Goal: Task Accomplishment & Management: Complete application form

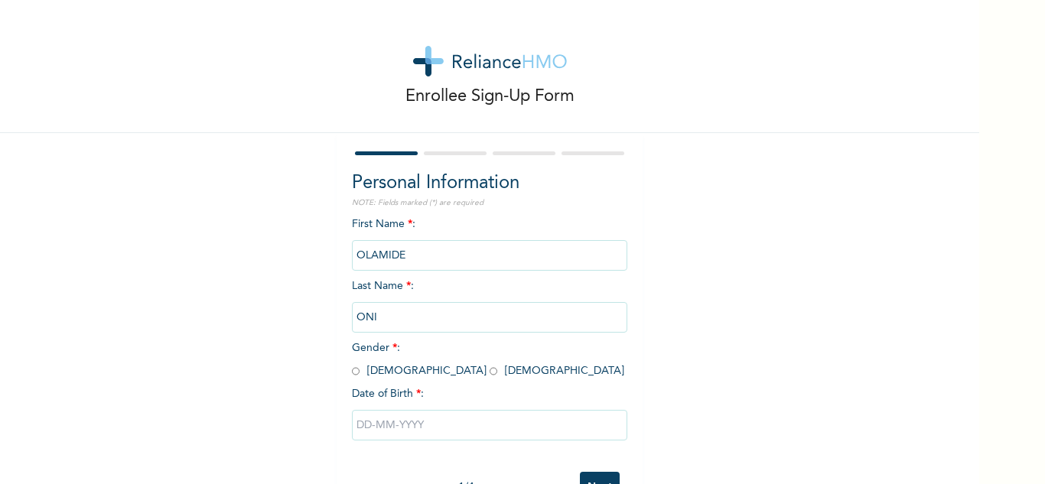
click at [390, 315] on input "ONI" at bounding box center [489, 317] width 275 height 31
click at [425, 324] on input "ONI" at bounding box center [489, 317] width 275 height 31
drag, startPoint x: 442, startPoint y: 340, endPoint x: 434, endPoint y: 306, distance: 34.5
click at [440, 323] on div "First Name * : [PERSON_NAME] Last Name * : ONI Gender * : [DEMOGRAPHIC_DATA] [D…" at bounding box center [489, 340] width 275 height 248
click at [404, 312] on input "ONI" at bounding box center [489, 317] width 275 height 31
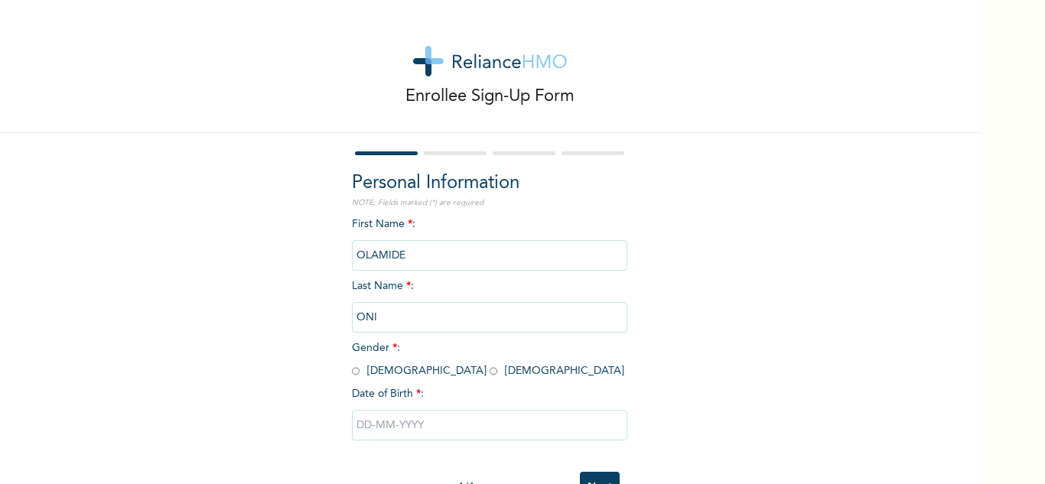
click at [403, 313] on input "ONI" at bounding box center [489, 317] width 275 height 31
click at [408, 255] on input "OLAMIDE" at bounding box center [489, 255] width 275 height 31
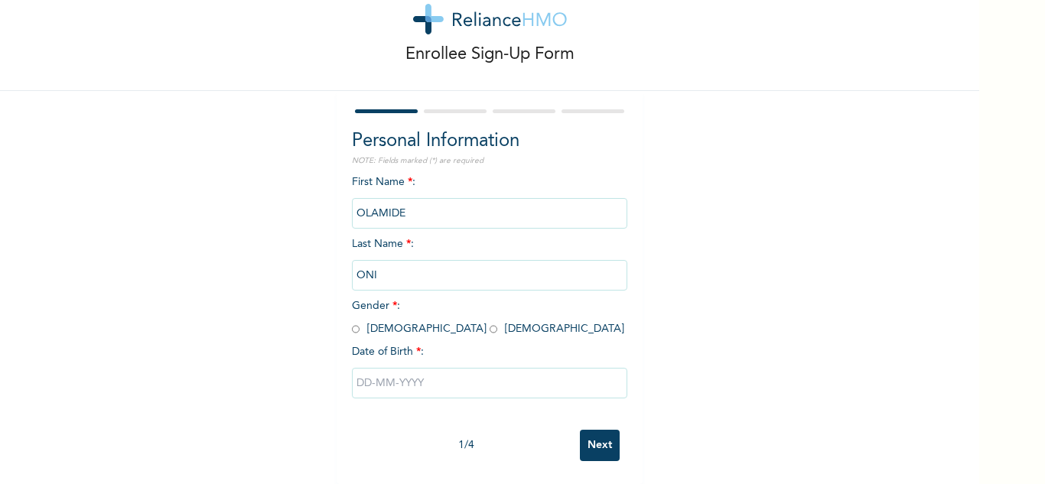
scroll to position [54, 0]
click at [490, 322] on input "radio" at bounding box center [494, 329] width 8 height 15
radio input "true"
click at [380, 370] on input "text" at bounding box center [489, 383] width 275 height 31
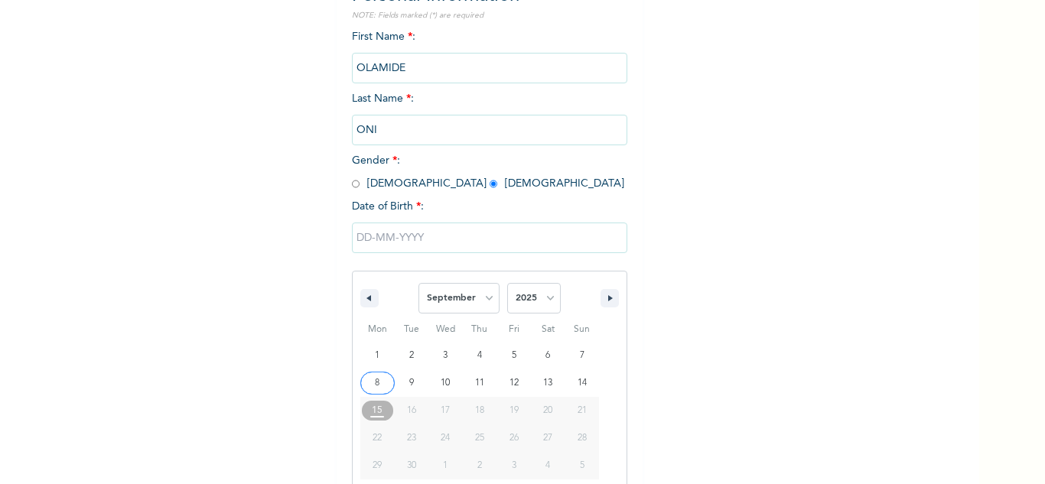
scroll to position [211, 0]
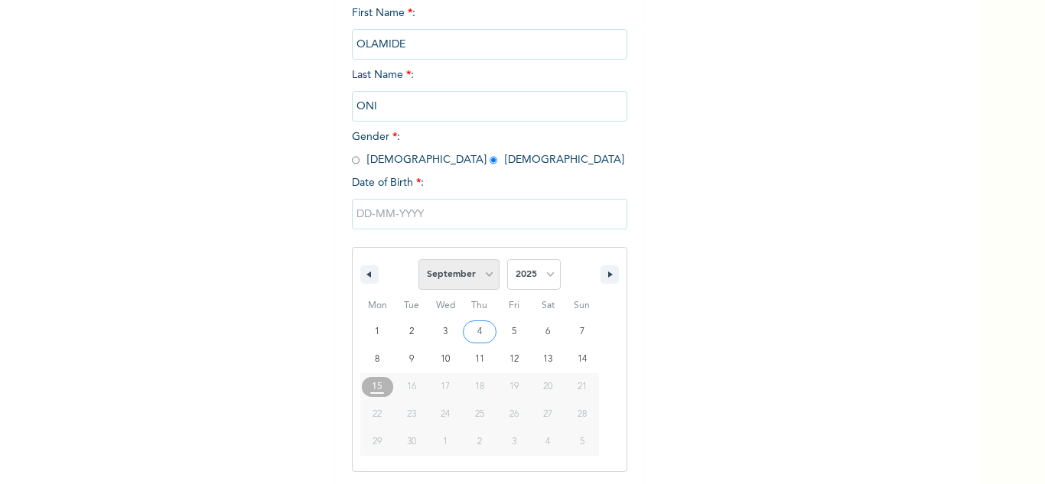
click at [480, 279] on select "January February March April May June July August September October November De…" at bounding box center [458, 274] width 81 height 31
click at [418, 260] on select "January February March April May June July August September October November De…" at bounding box center [458, 274] width 81 height 31
click at [481, 280] on select "January February March April May June July August September October November De…" at bounding box center [458, 274] width 81 height 31
click at [418, 260] on select "January February March April May June July August September October November De…" at bounding box center [458, 274] width 81 height 31
select select "8"
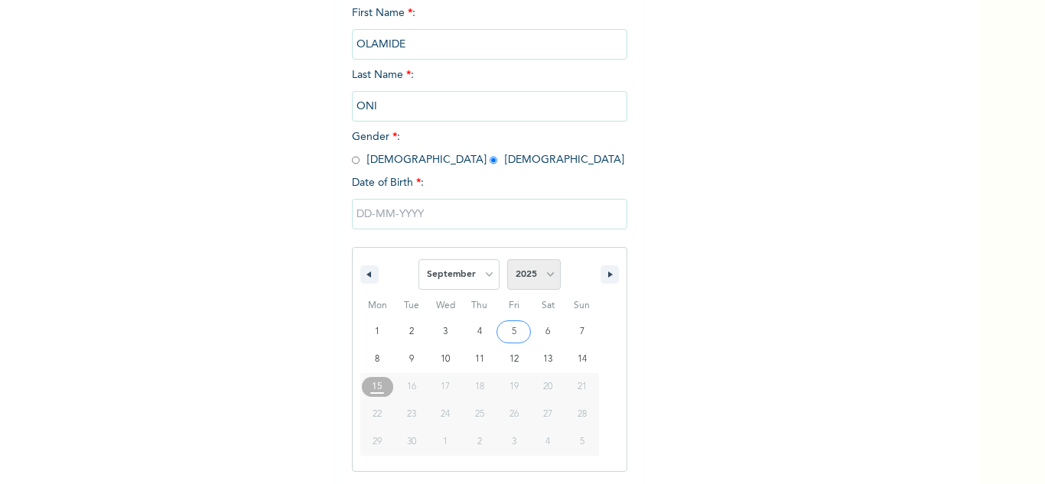
click at [548, 278] on select "2025 2024 2023 2022 2021 2020 2019 2018 2017 2016 2015 2014 2013 2012 2011 2010…" at bounding box center [534, 274] width 54 height 31
select select "1989"
click at [507, 260] on select "2025 2024 2023 2022 2021 2020 2019 2018 2017 2016 2015 2014 2013 2012 2011 2010…" at bounding box center [534, 274] width 54 height 31
click at [474, 281] on select "January February March April May June July August September October November De…" at bounding box center [458, 274] width 81 height 31
select select "9"
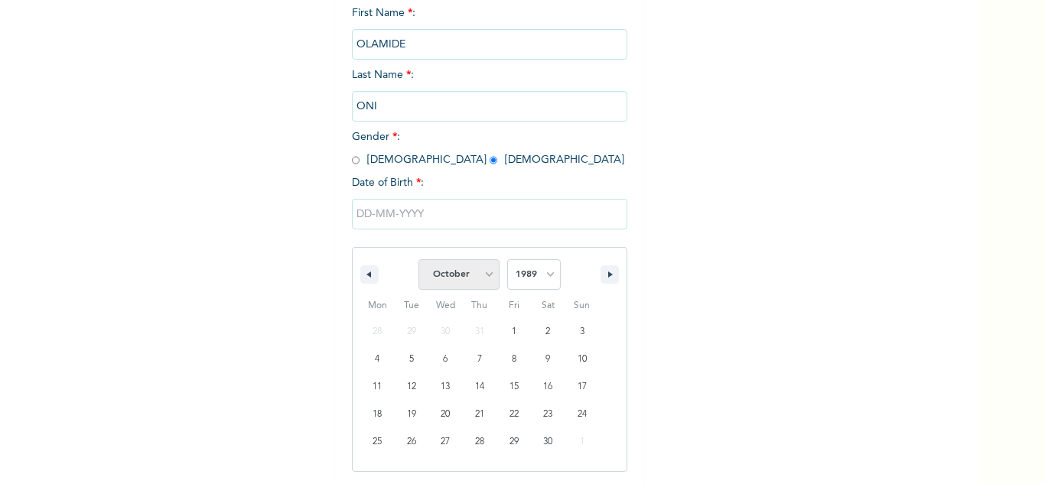
click at [418, 260] on select "January February March April May June July August September October November De…" at bounding box center [458, 274] width 81 height 31
type input "[DATE]"
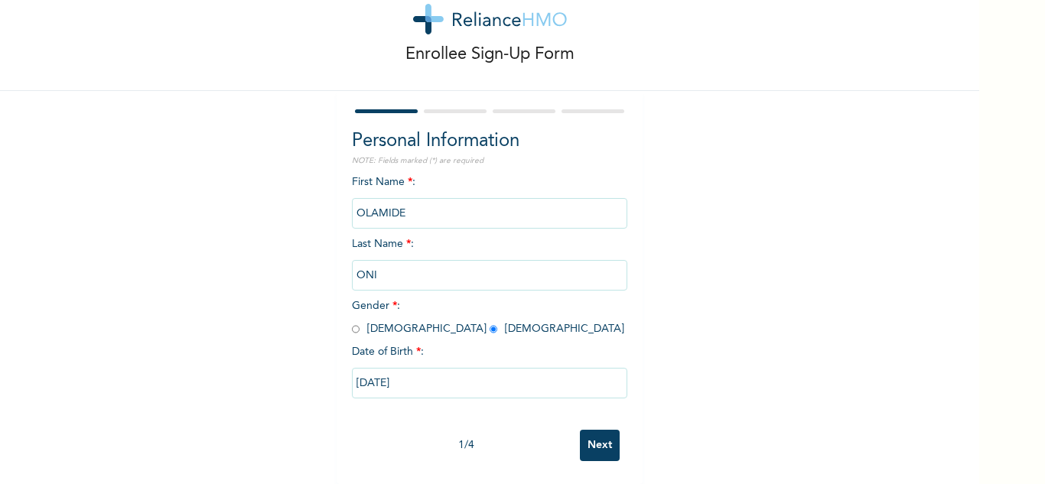
click at [406, 260] on input "ONI" at bounding box center [489, 275] width 275 height 31
click at [580, 438] on input "Next" at bounding box center [600, 445] width 40 height 31
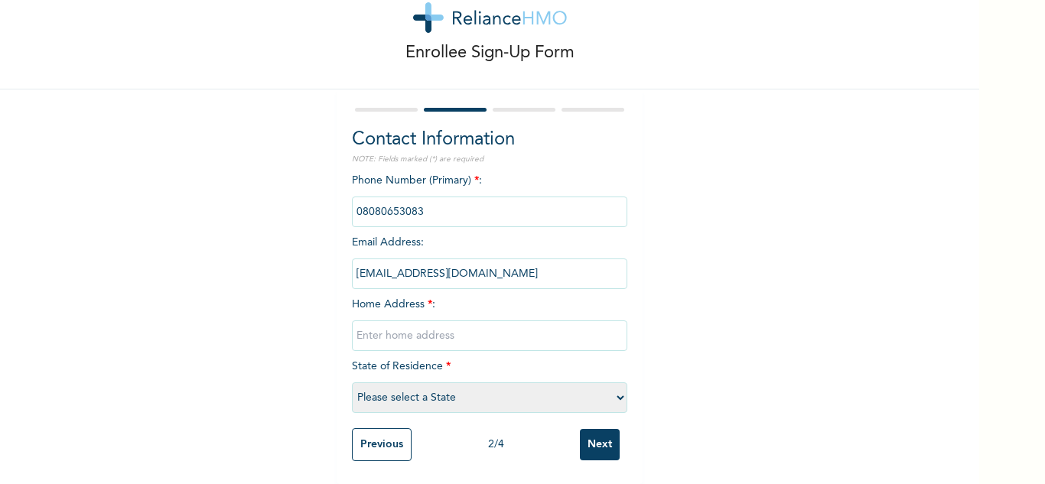
click at [431, 335] on input "text" at bounding box center [489, 335] width 275 height 31
type input "House 6, Emerald Court, 17 Adeniyi Coker street"
select select "25"
click at [594, 325] on input "House 6, Emerald Court, 17 Adeniyi Coker street,Dideolu Estates,VI" at bounding box center [489, 335] width 275 height 31
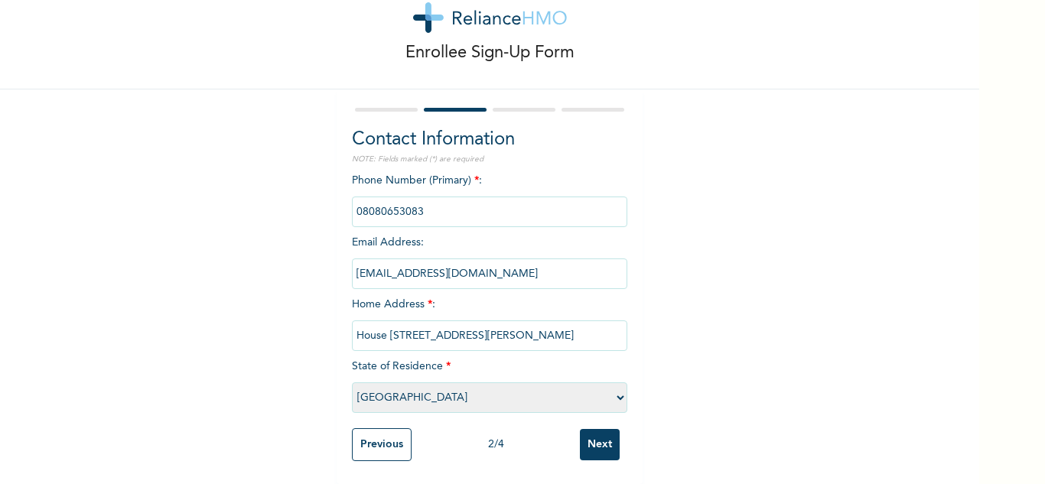
scroll to position [0, 63]
type input "House 6, Emerald Court, 17 Adeniyi Coker street,Dideolu Estates, VI"
click at [597, 443] on input "Next" at bounding box center [600, 444] width 40 height 31
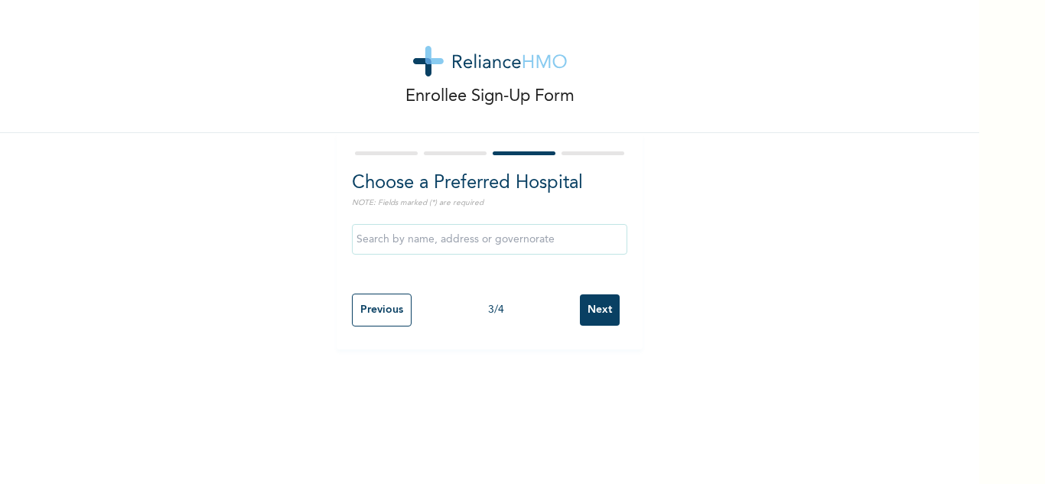
click at [519, 244] on input "text" at bounding box center [489, 239] width 275 height 31
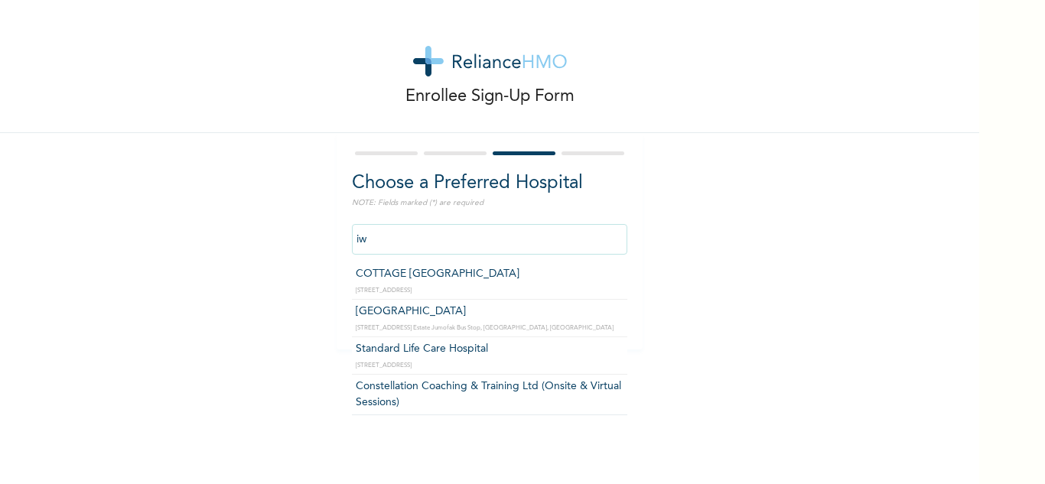
type input "i"
type input "a"
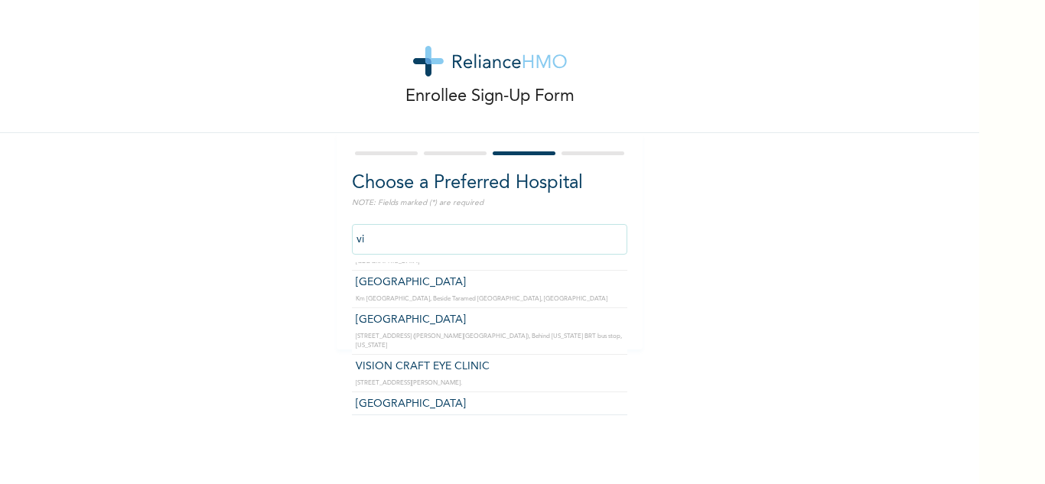
scroll to position [948, 0]
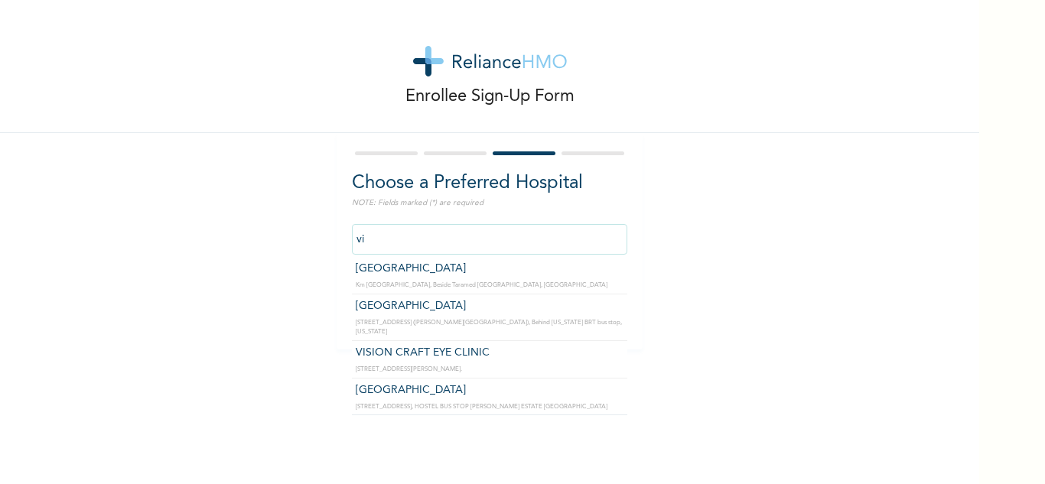
type input "v"
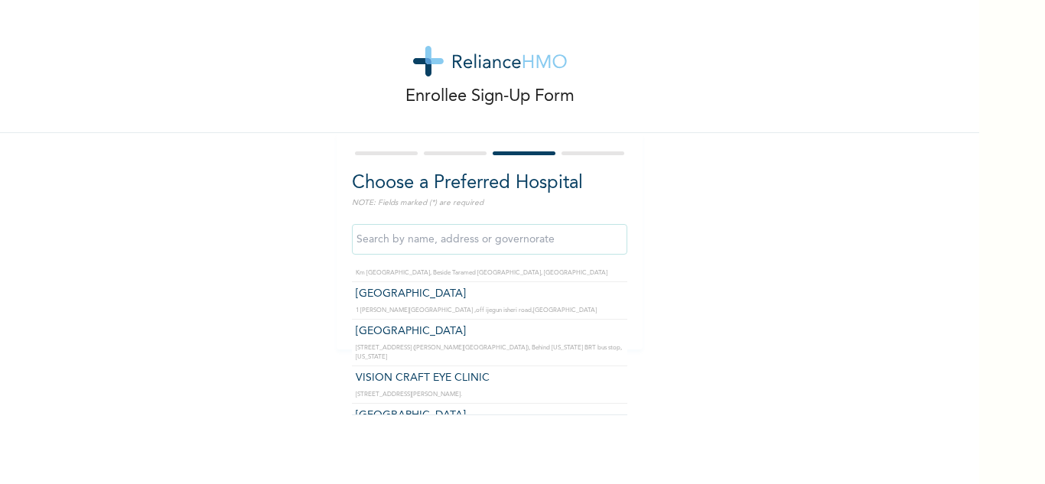
scroll to position [8524, 0]
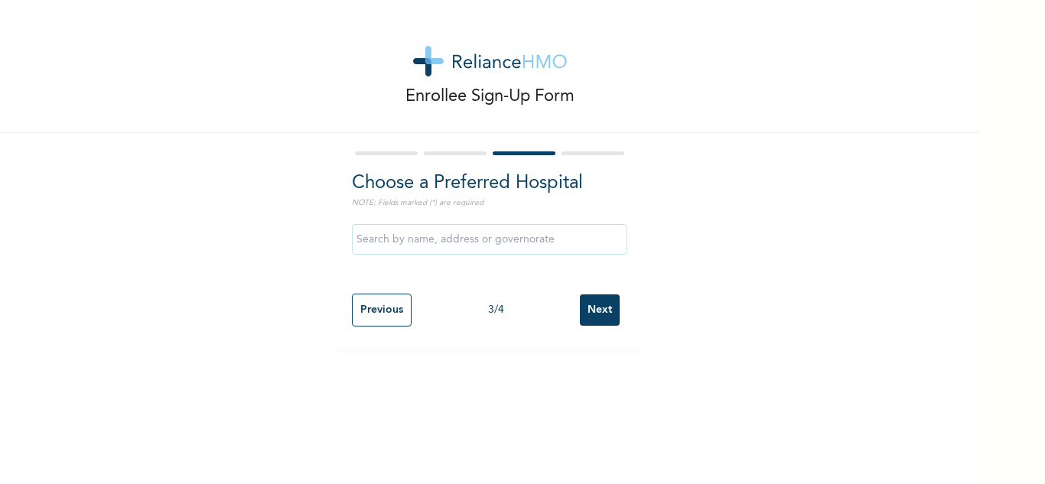
click at [709, 190] on div "Enrollee Sign-Up Form Choose a Preferred Hospital NOTE: Fields marked (*) are r…" at bounding box center [489, 175] width 979 height 350
click at [597, 313] on input "Next" at bounding box center [600, 309] width 40 height 31
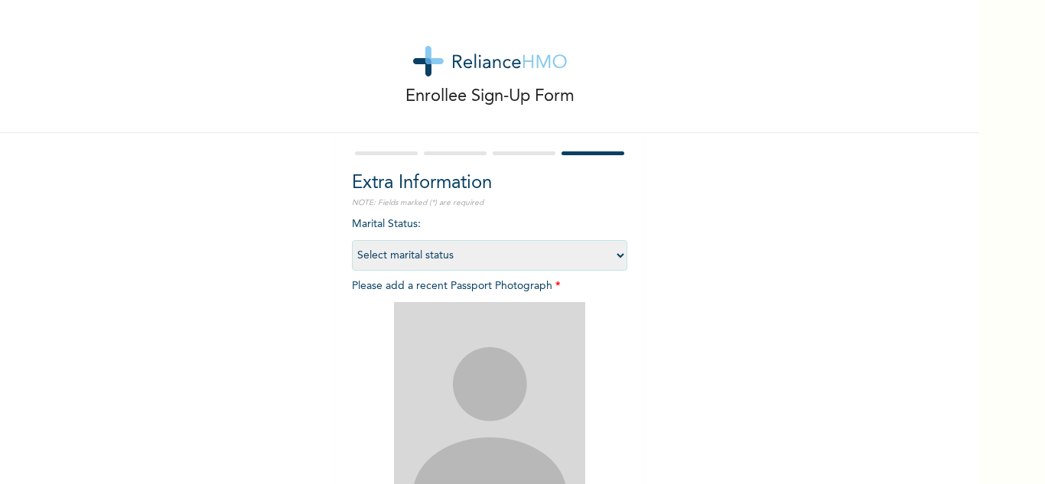
click at [599, 258] on select "Select marital status Single Married Divorced Widow/Widower" at bounding box center [489, 255] width 275 height 31
select select "1"
click at [352, 240] on select "Select marital status Single Married Divorced Widow/Widower" at bounding box center [489, 255] width 275 height 31
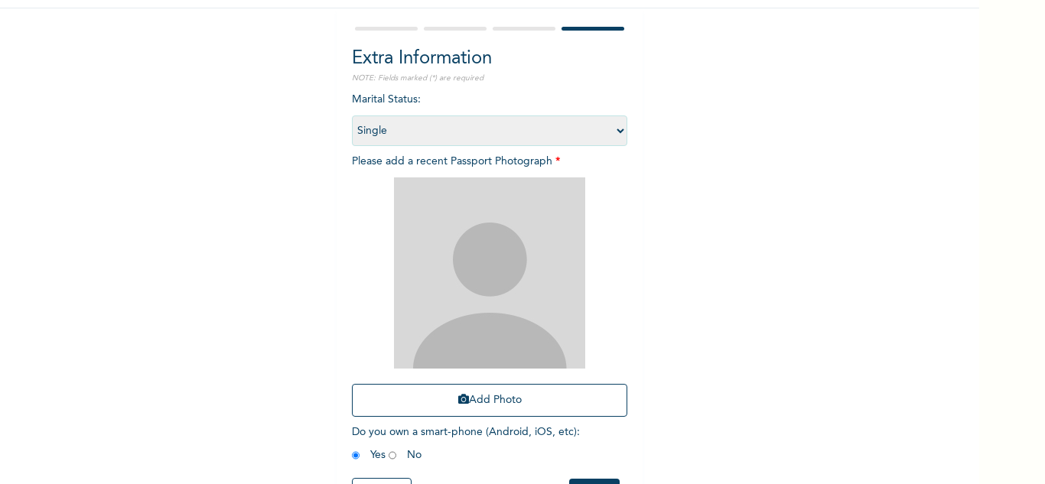
scroll to position [128, 0]
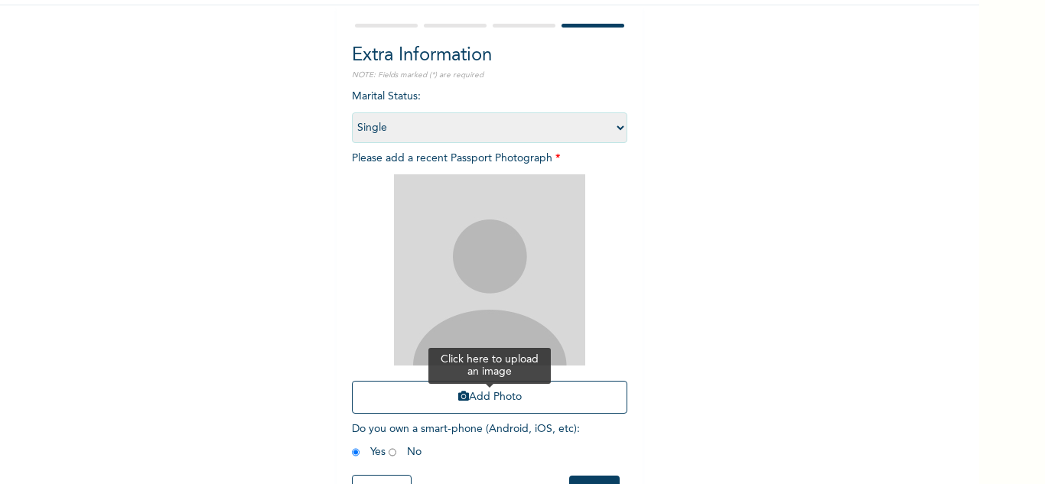
click at [467, 389] on button "Add Photo" at bounding box center [489, 397] width 275 height 33
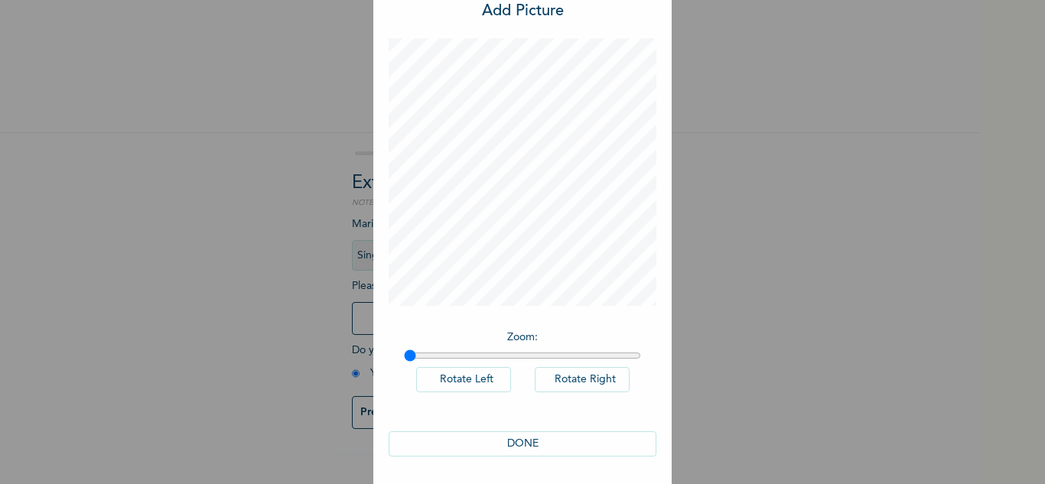
scroll to position [50, 0]
click at [589, 438] on button "DONE" at bounding box center [523, 441] width 268 height 25
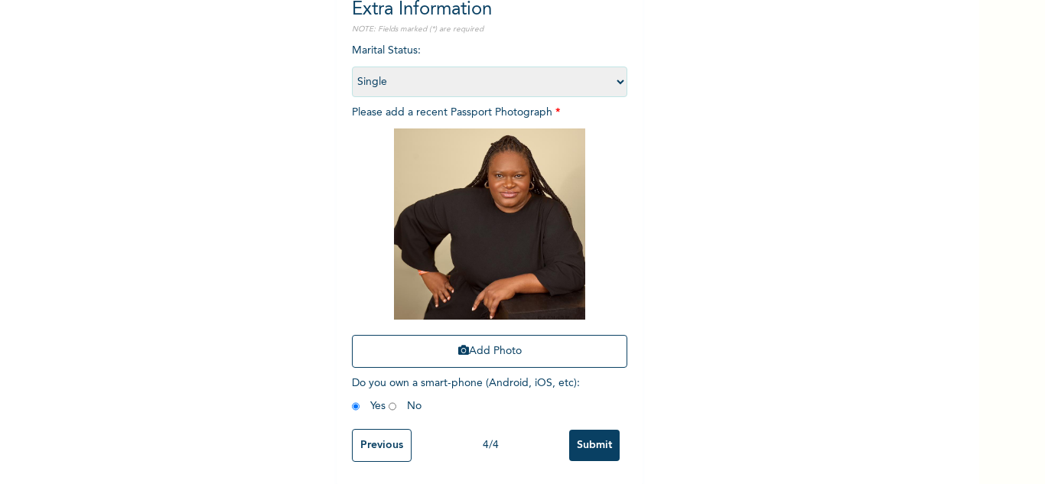
scroll to position [186, 0]
click at [602, 444] on input "Submit" at bounding box center [594, 444] width 50 height 31
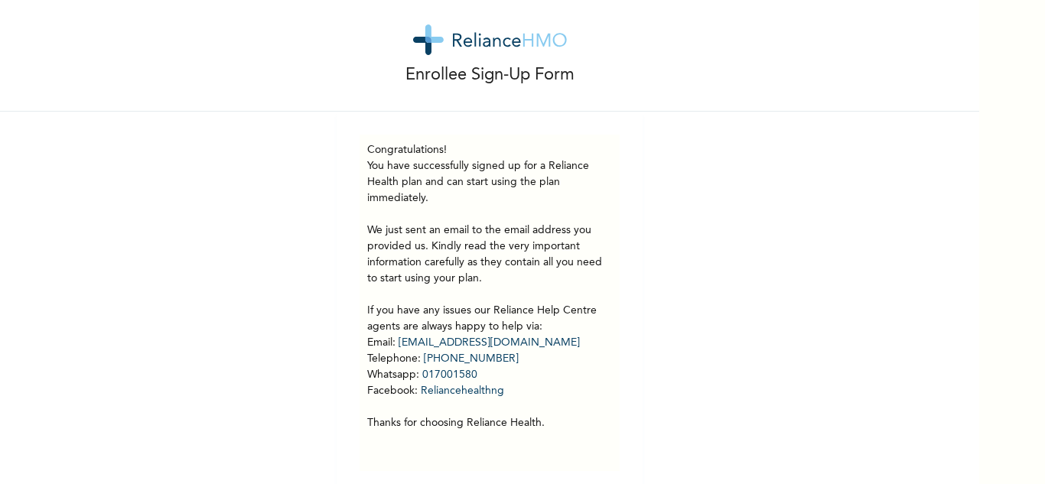
scroll to position [43, 0]
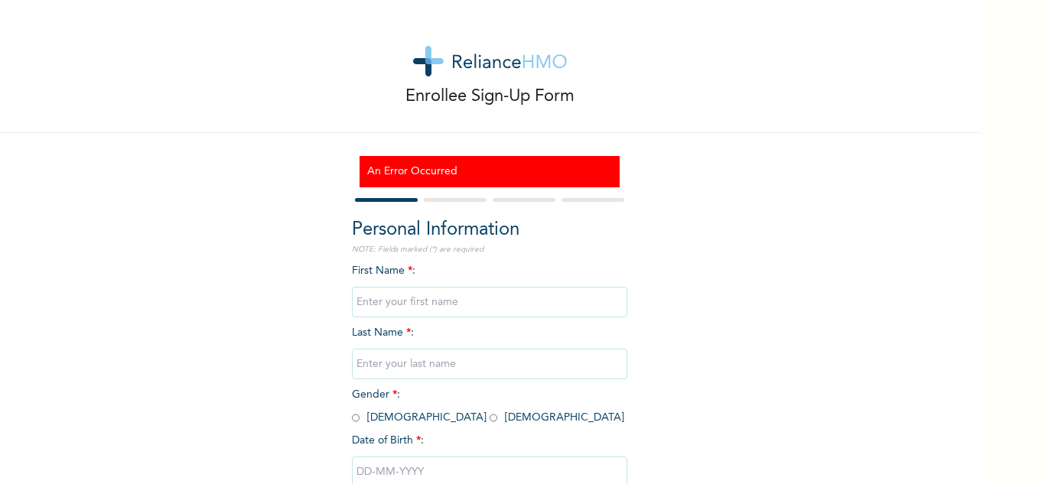
click at [392, 313] on input "text" at bounding box center [489, 302] width 275 height 31
type input "Olamide"
type input "Olanihun-oni"
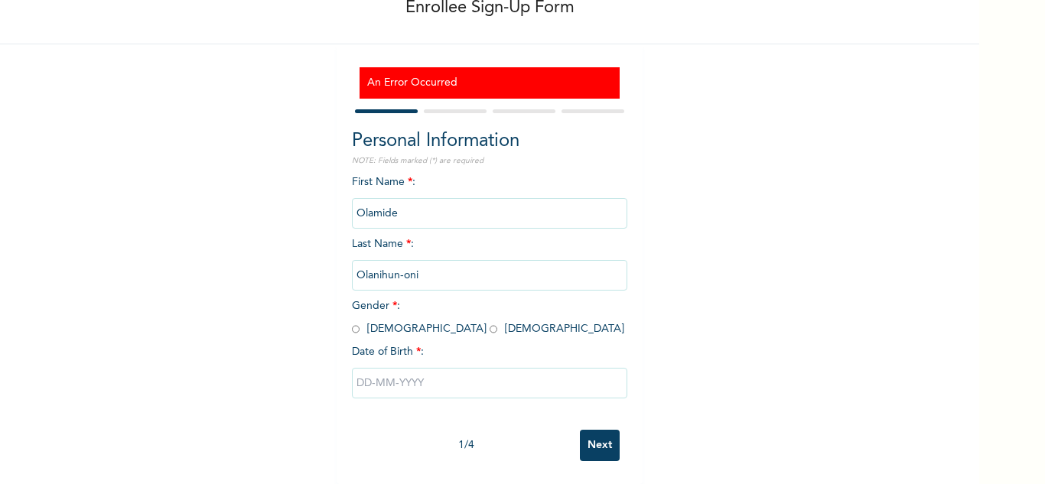
scroll to position [100, 0]
click at [490, 322] on input "radio" at bounding box center [494, 329] width 8 height 15
radio input "true"
click at [403, 368] on input "text" at bounding box center [489, 383] width 275 height 31
select select "8"
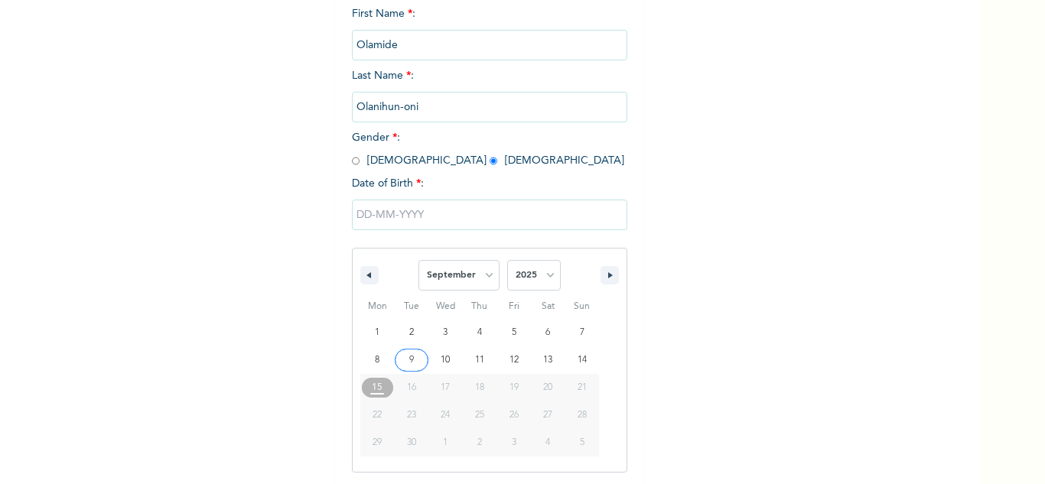
scroll to position [258, 0]
click at [601, 273] on button "button" at bounding box center [609, 274] width 18 height 18
click at [531, 281] on select "2025 2024 2023 2022 2021 2020 2019 2018 2017 2016 2015 2014 2013 2012 2011 2010…" at bounding box center [534, 274] width 54 height 31
select select "1989"
click at [507, 260] on select "2025 2024 2023 2022 2021 2020 2019 2018 2017 2016 2015 2014 2013 2012 2011 2010…" at bounding box center [534, 274] width 54 height 31
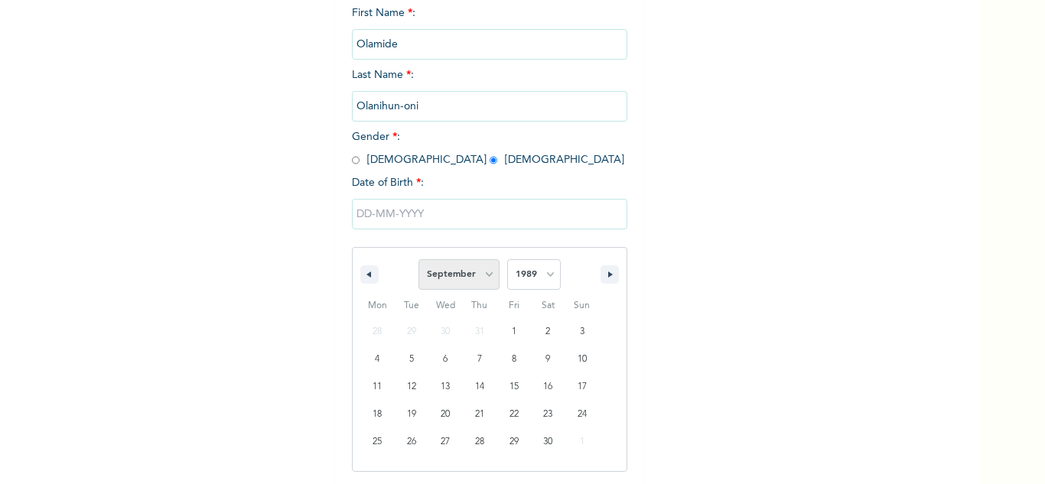
click at [476, 274] on select "January February March April May June July August September October November De…" at bounding box center [458, 274] width 81 height 31
select select "9"
click at [418, 260] on select "January February March April May June July August September October November De…" at bounding box center [458, 274] width 81 height 31
type input "[DATE]"
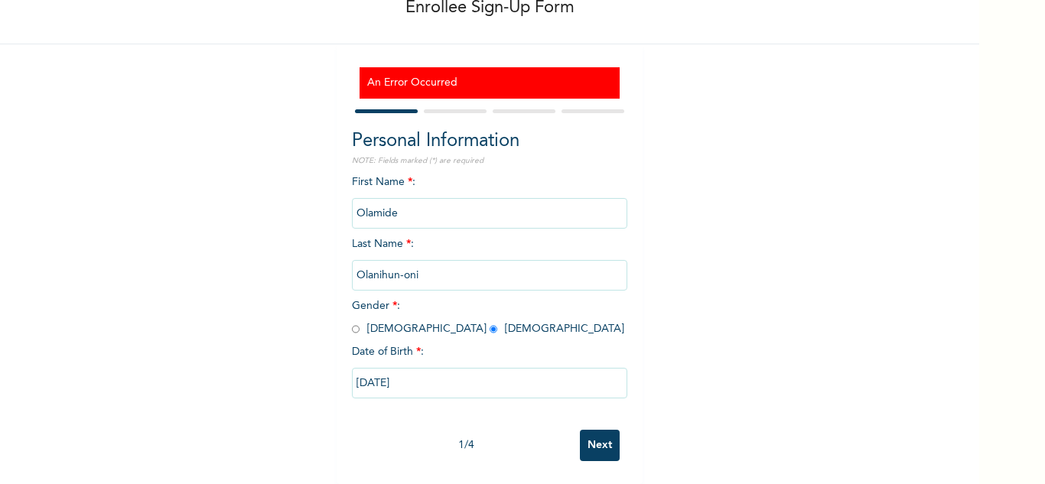
click at [589, 431] on input "Next" at bounding box center [600, 445] width 40 height 31
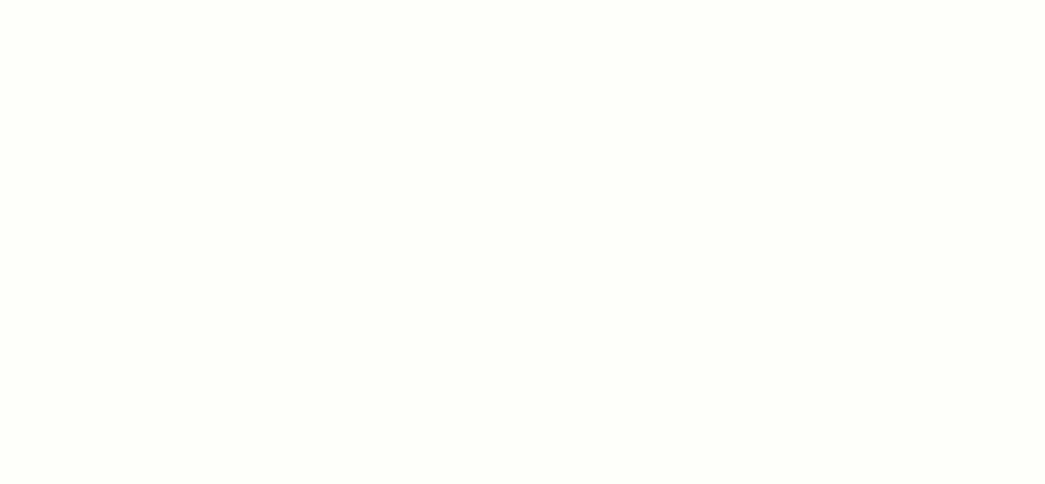
drag, startPoint x: 599, startPoint y: 338, endPoint x: 556, endPoint y: 248, distance: 99.9
click at [573, 285] on div at bounding box center [522, 242] width 1045 height 484
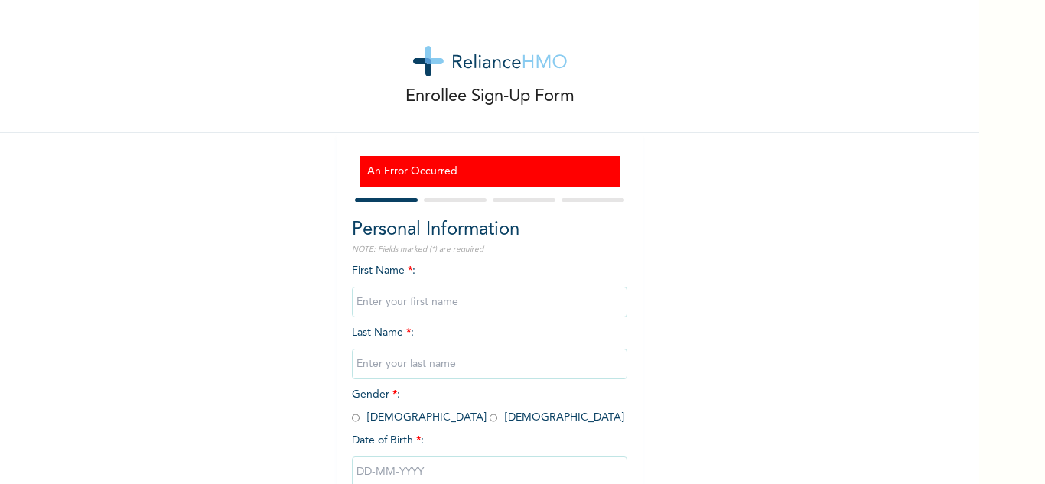
click at [379, 302] on input "text" at bounding box center [489, 302] width 275 height 31
type input "Olamide"
type input "Olanihun-oni"
click at [490, 416] on input "radio" at bounding box center [494, 418] width 8 height 15
radio input "true"
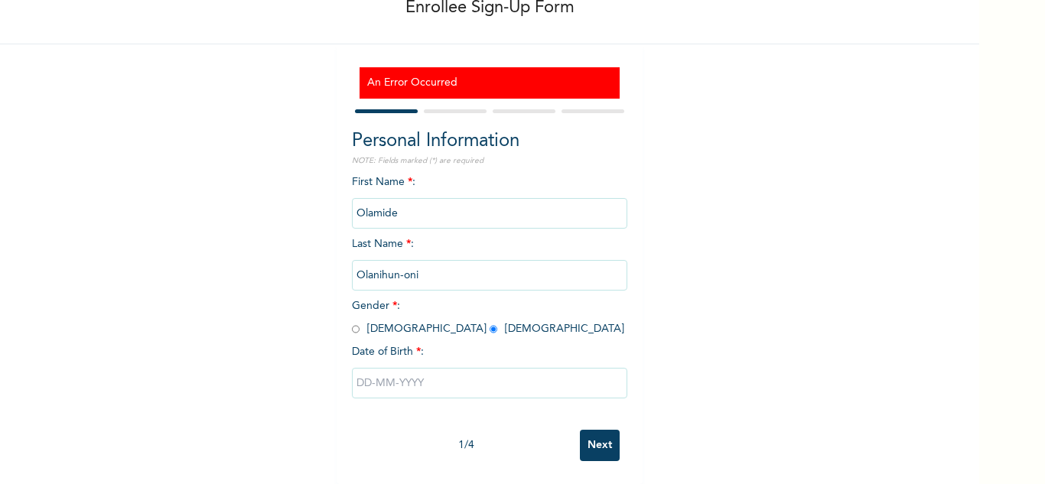
scroll to position [100, 0]
click at [525, 374] on input "text" at bounding box center [489, 383] width 275 height 31
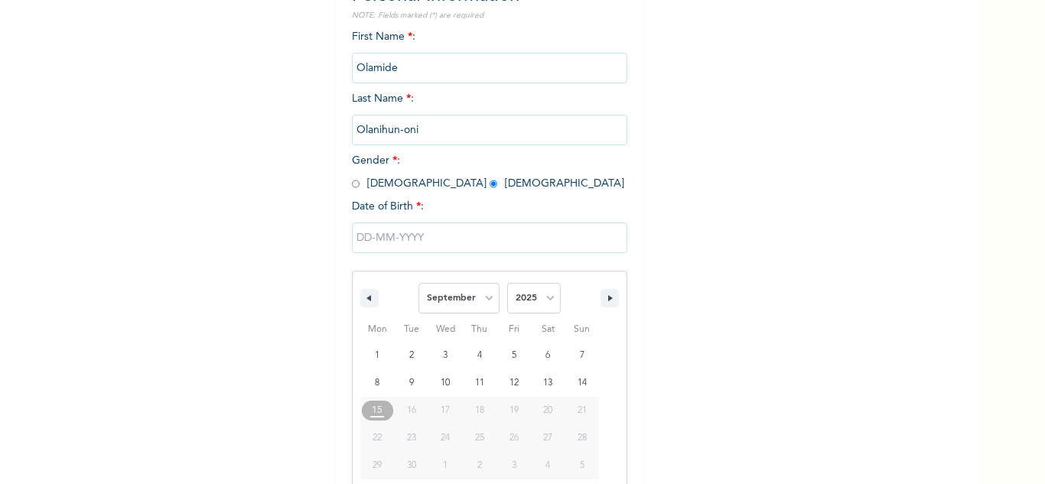
scroll to position [258, 0]
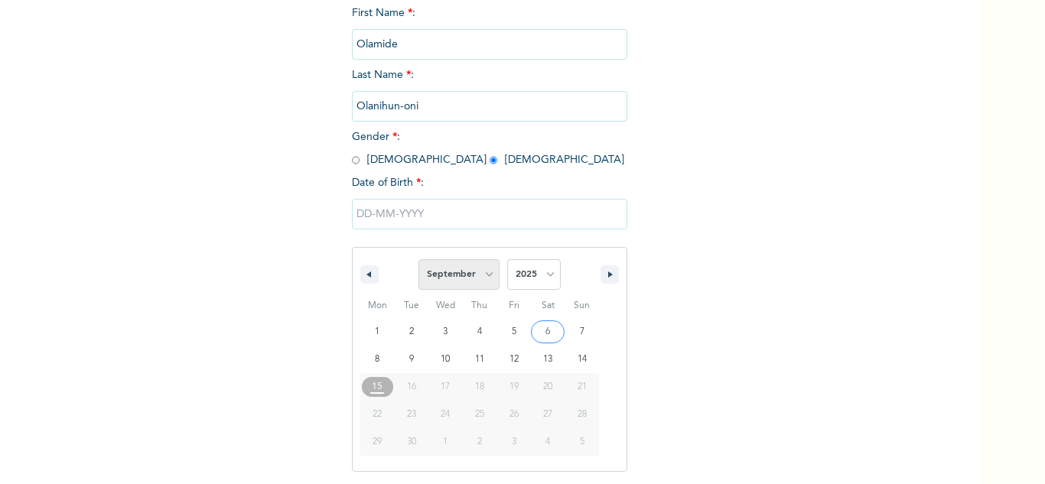
click at [467, 279] on select "January February March April May June July August September October November De…" at bounding box center [458, 274] width 81 height 31
click at [418, 260] on select "January February March April May June July August September October November De…" at bounding box center [458, 274] width 81 height 31
select select "8"
click at [600, 275] on button "button" at bounding box center [609, 274] width 18 height 18
click at [546, 285] on select "2025 2024 2023 2022 2021 2020 2019 2018 2017 2016 2015 2014 2013 2012 2011 2010…" at bounding box center [534, 274] width 54 height 31
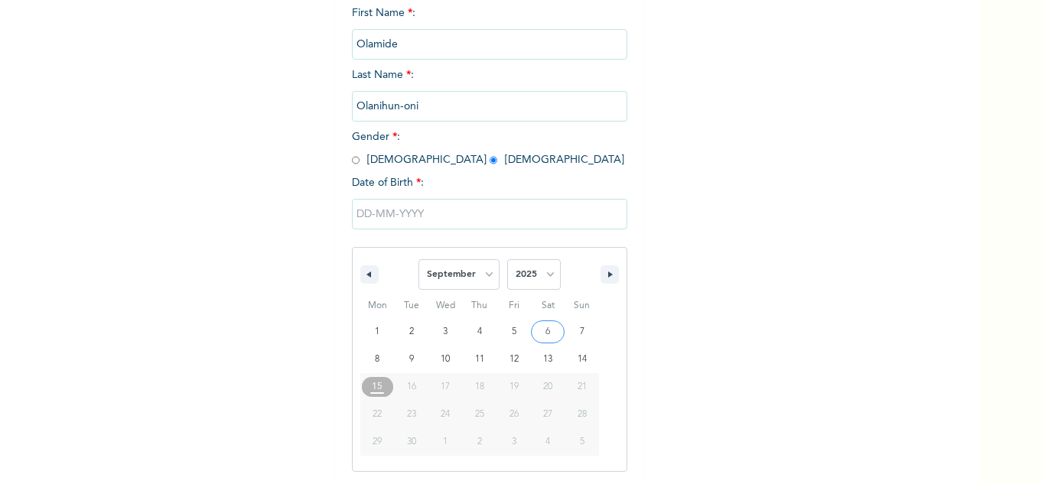
select select "1989"
click at [507, 260] on select "2025 2024 2023 2022 2021 2020 2019 2018 2017 2016 2015 2014 2013 2012 2011 2010…" at bounding box center [534, 274] width 54 height 31
click at [456, 274] on select "January February March April May June July August September October November De…" at bounding box center [458, 274] width 81 height 31
select select "9"
click at [418, 260] on select "January February March April May June July August September October November De…" at bounding box center [458, 274] width 81 height 31
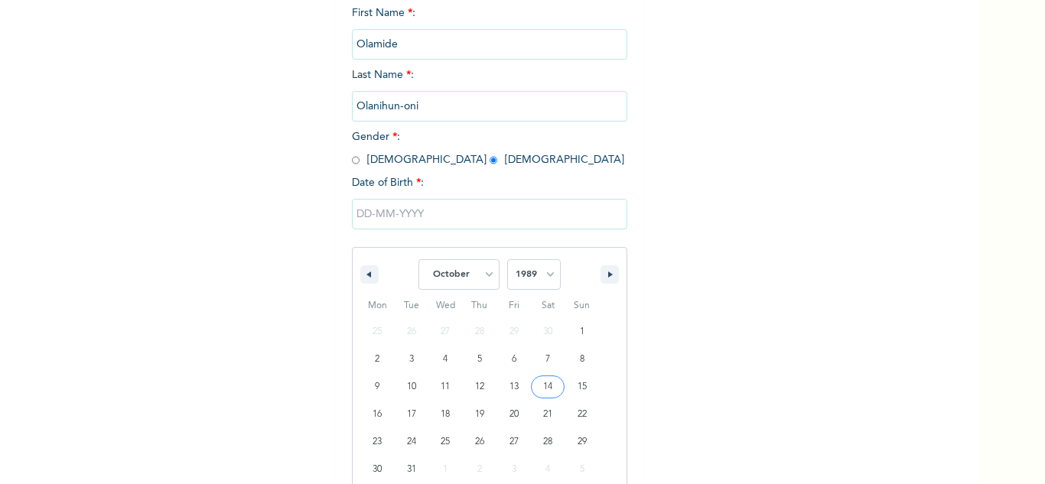
type input "[DATE]"
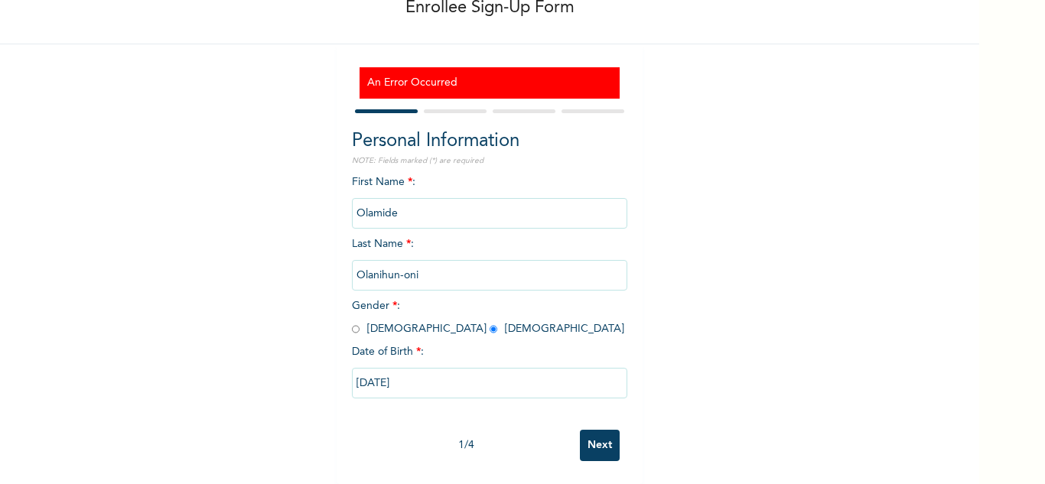
click at [600, 430] on input "Next" at bounding box center [600, 445] width 40 height 31
